Goal: Task Accomplishment & Management: Manage account settings

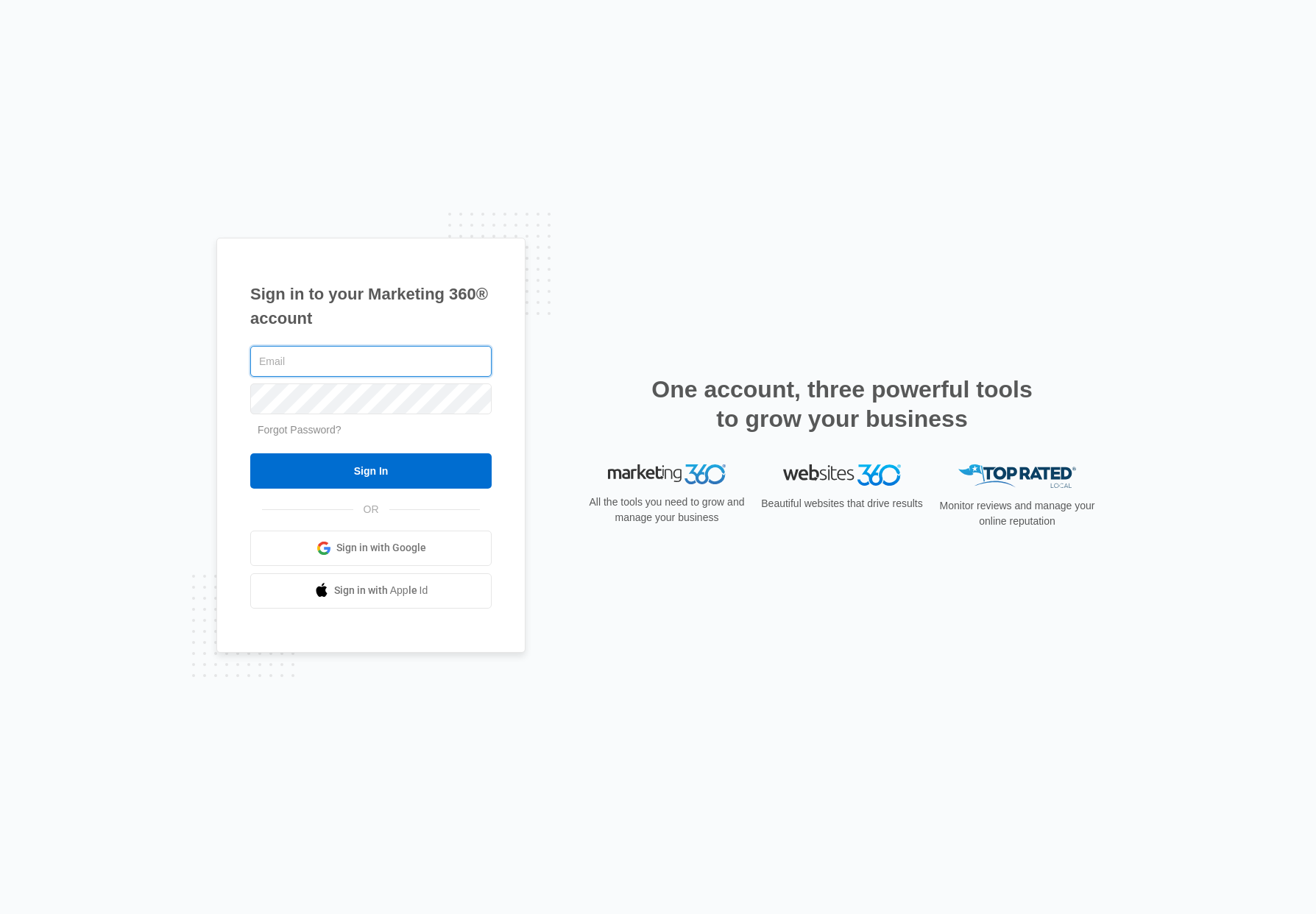
type input "[EMAIL_ADDRESS][DOMAIN_NAME]"
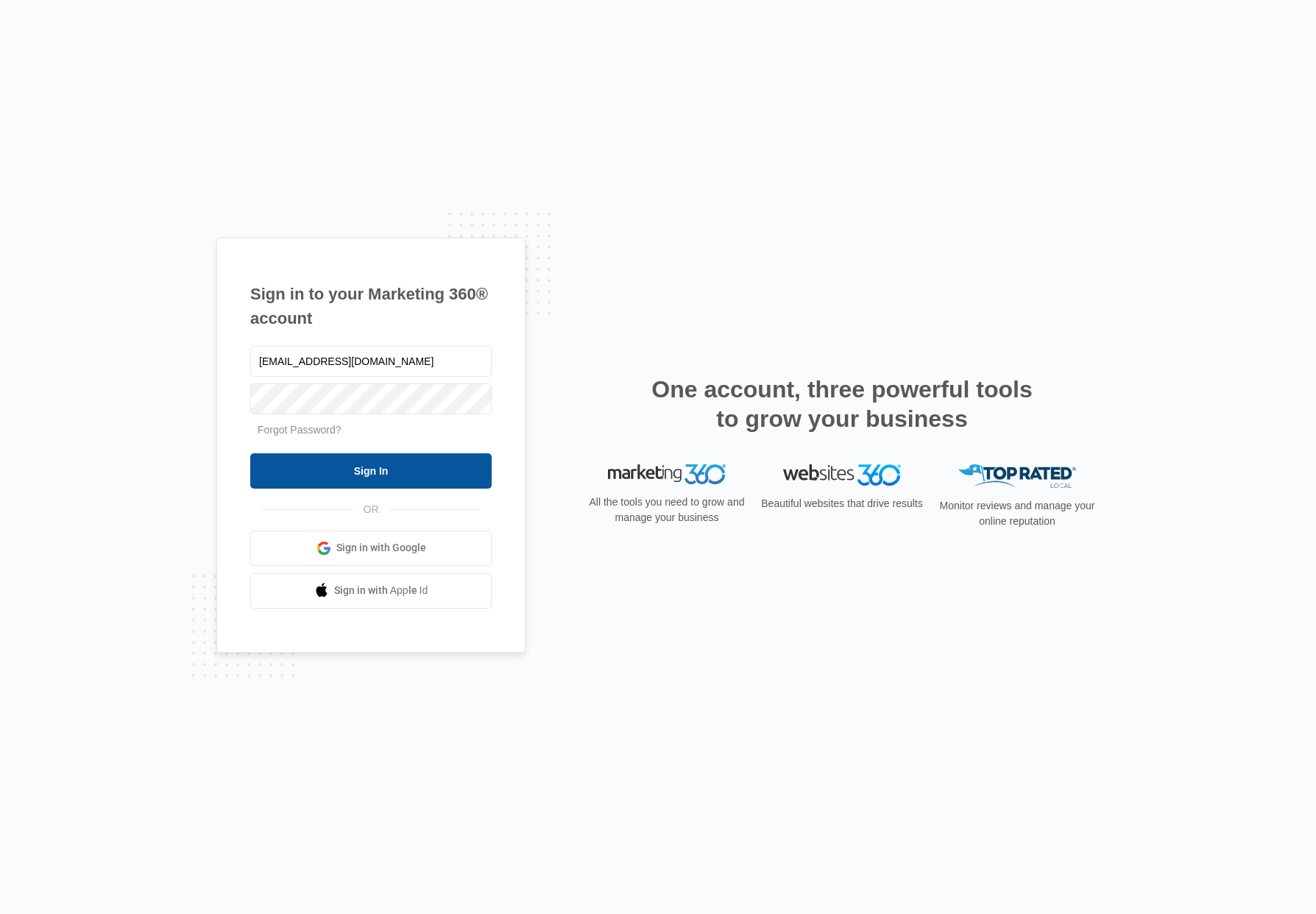
click at [453, 470] on input "Sign In" at bounding box center [371, 471] width 242 height 36
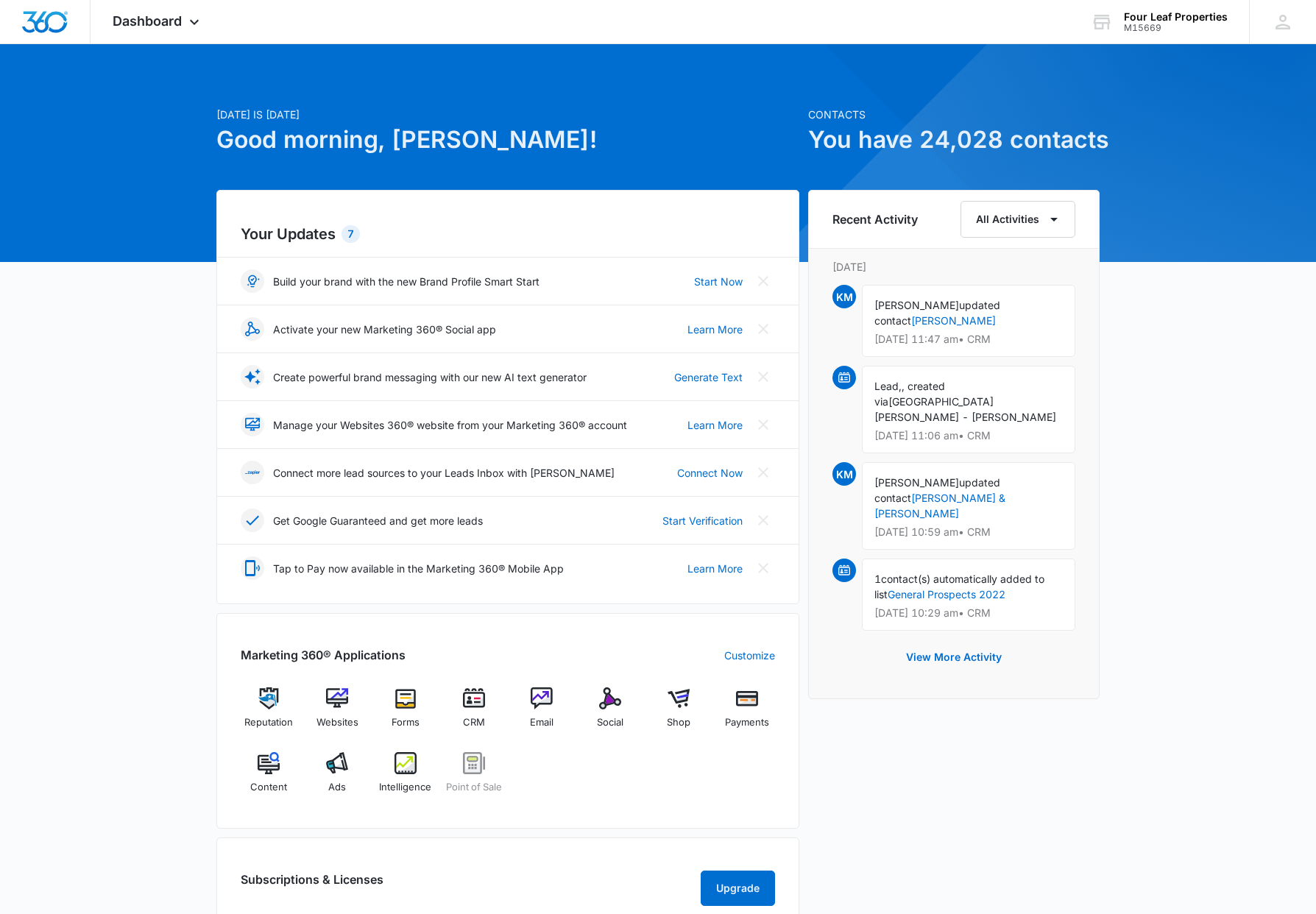
scroll to position [2, 1]
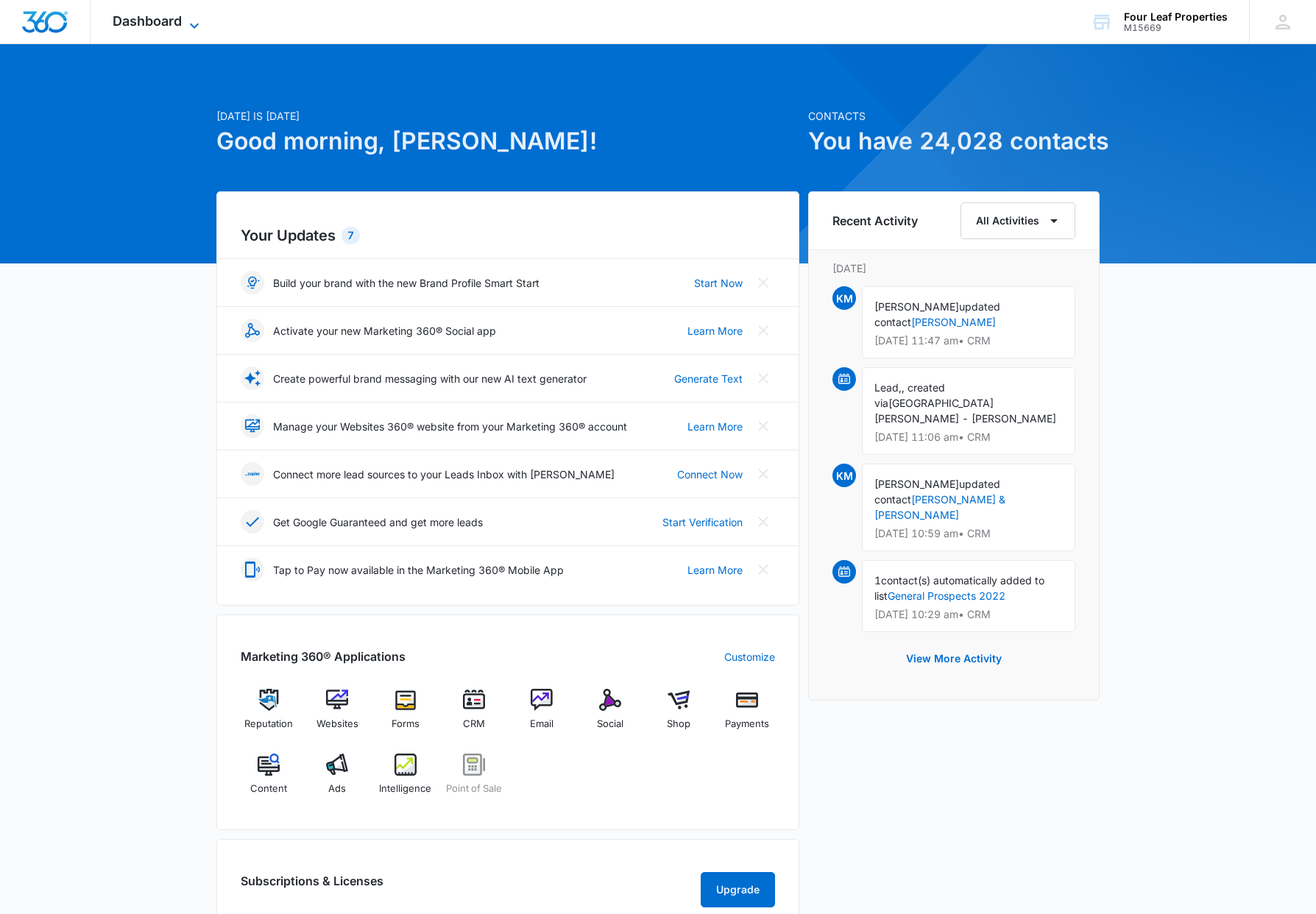
click at [194, 19] on icon at bounding box center [194, 25] width 17 height 17
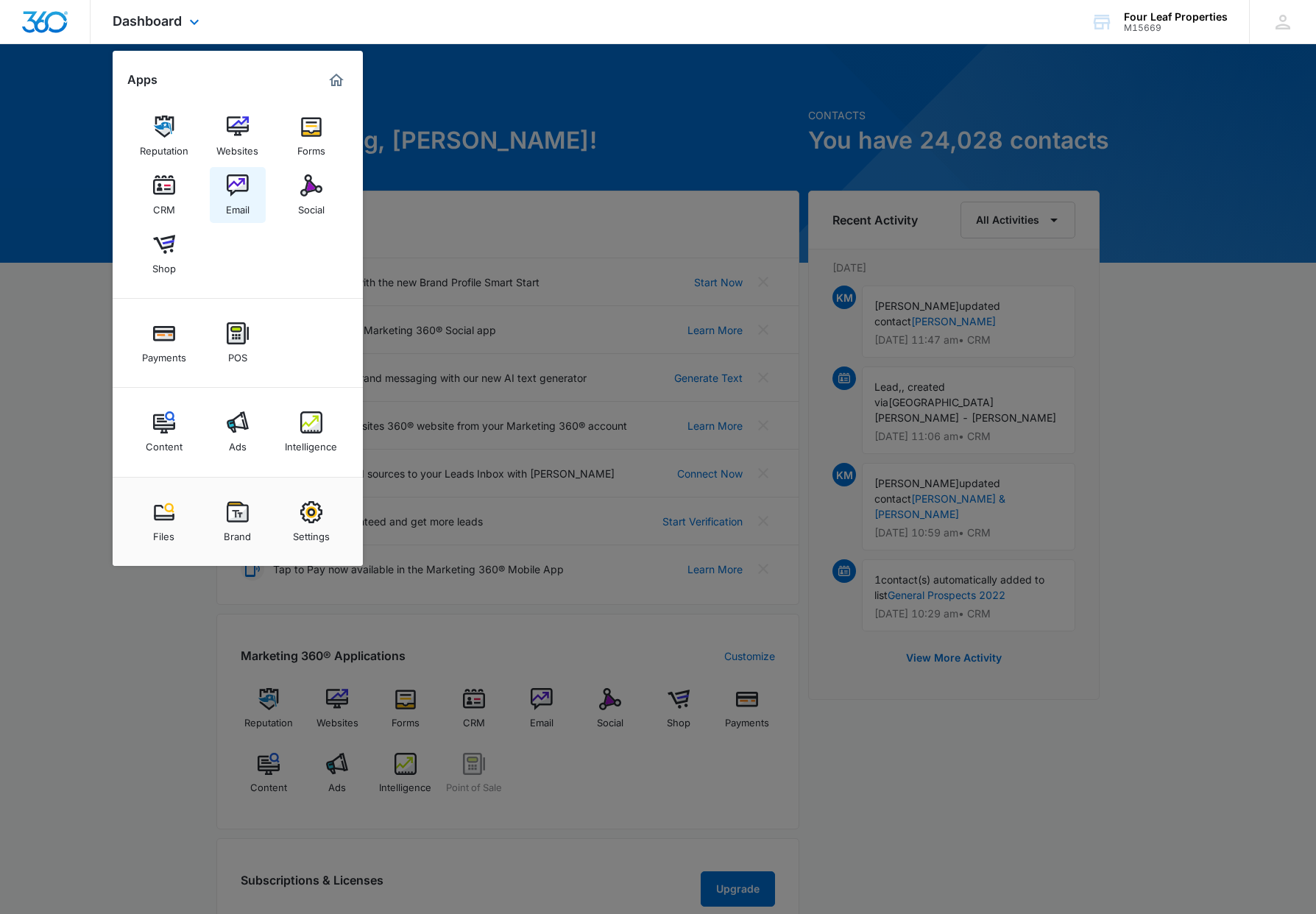
scroll to position [12, 1]
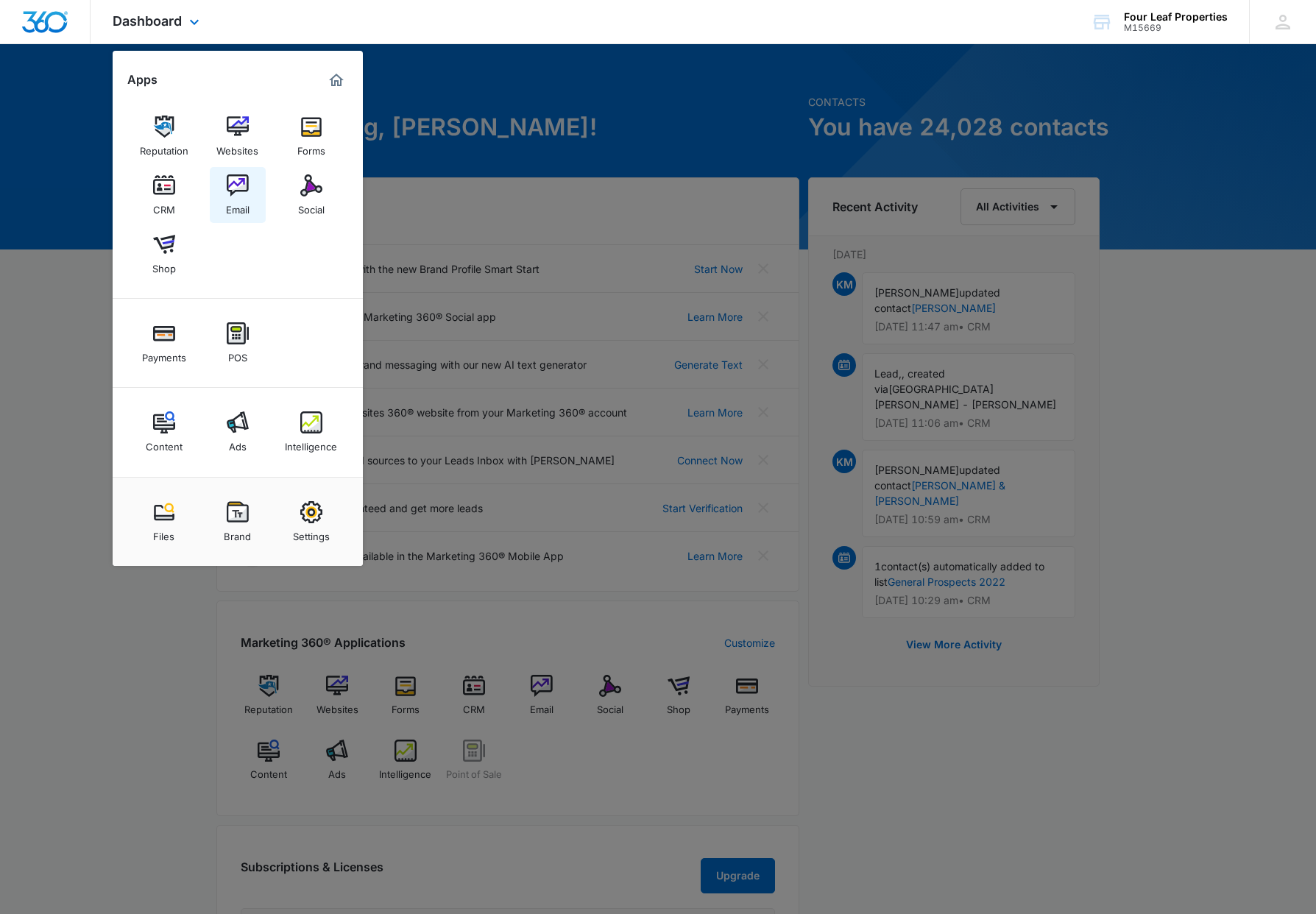
click at [240, 177] on img at bounding box center [237, 185] width 22 height 22
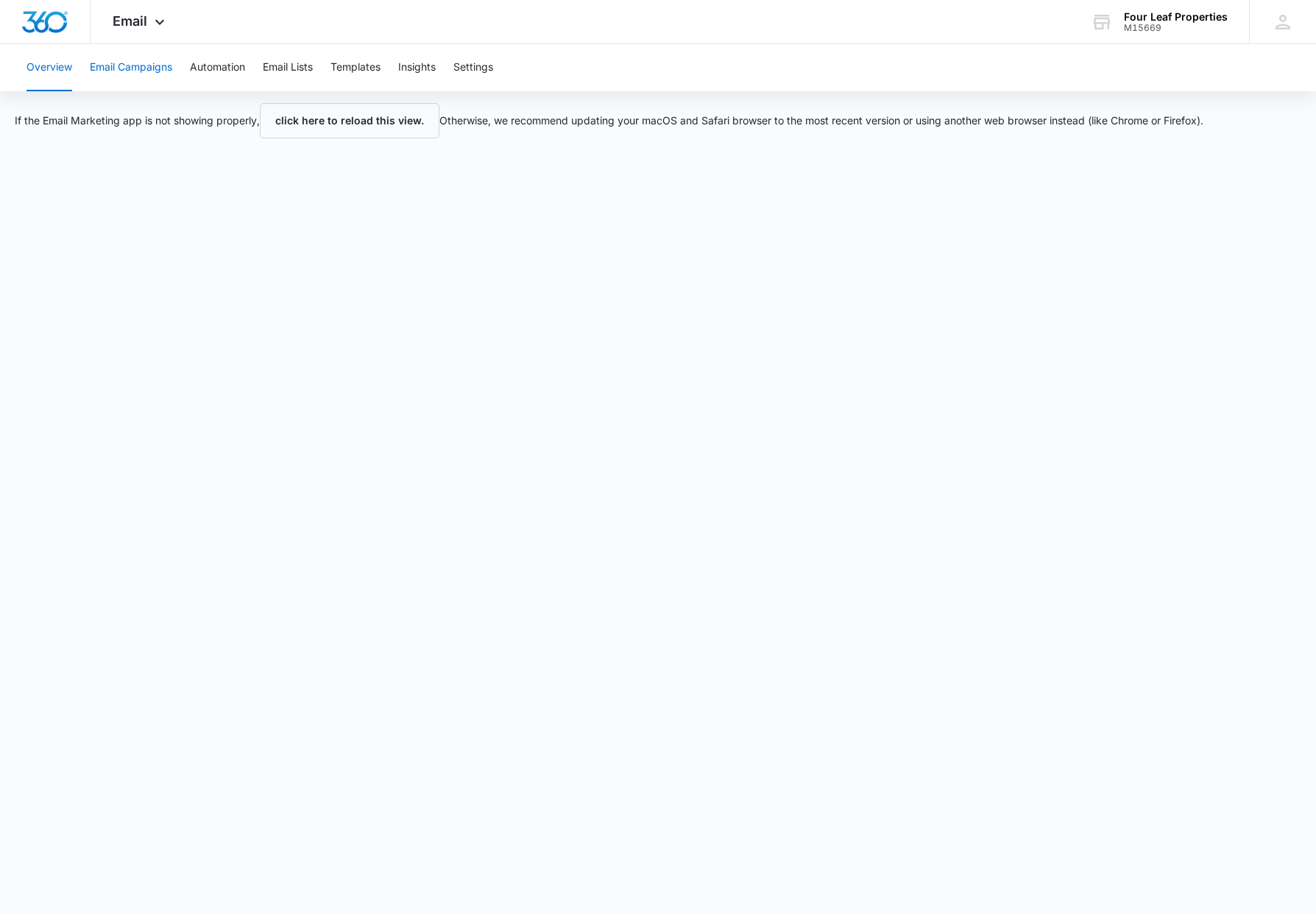
click at [145, 75] on button "Email Campaigns" at bounding box center [130, 67] width 83 height 47
